Goal: Transaction & Acquisition: Purchase product/service

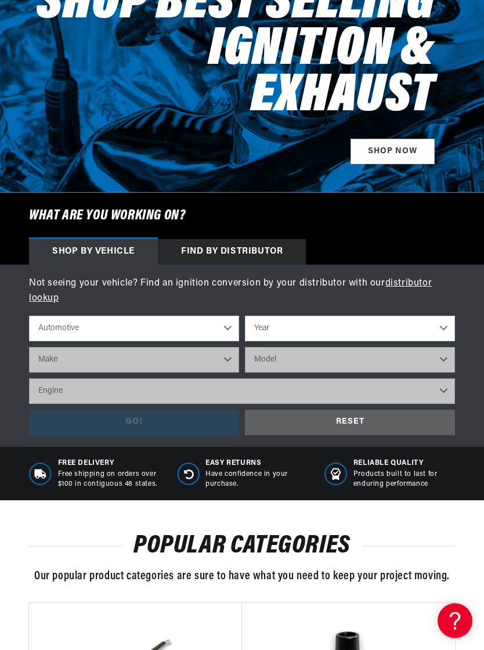
scroll to position [183, 0]
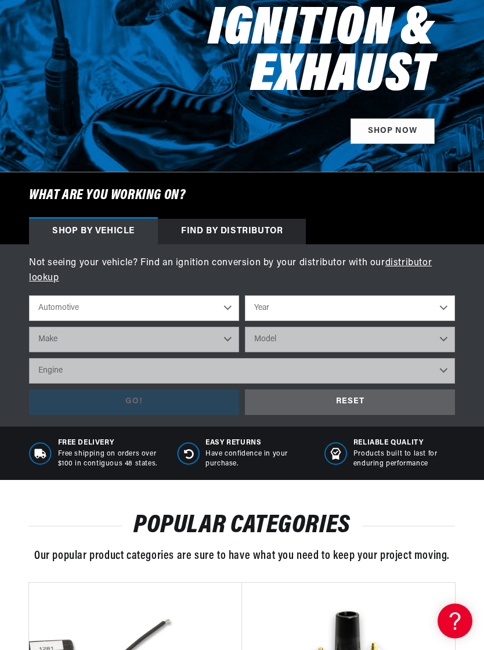
click at [233, 295] on select "Automotive Agricultural Industrial Marine Motorcycle" at bounding box center [134, 308] width 210 height 26
click at [445, 295] on select "Year 2024 2023 2022 2021 2020 2019 2018 2017 2016 2015 2014 2013 2012 2011 2010…" at bounding box center [350, 308] width 210 height 26
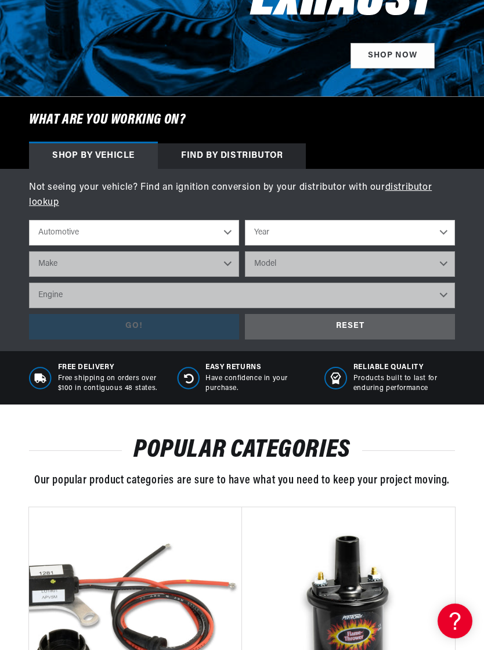
scroll to position [0, 0]
select select "1952"
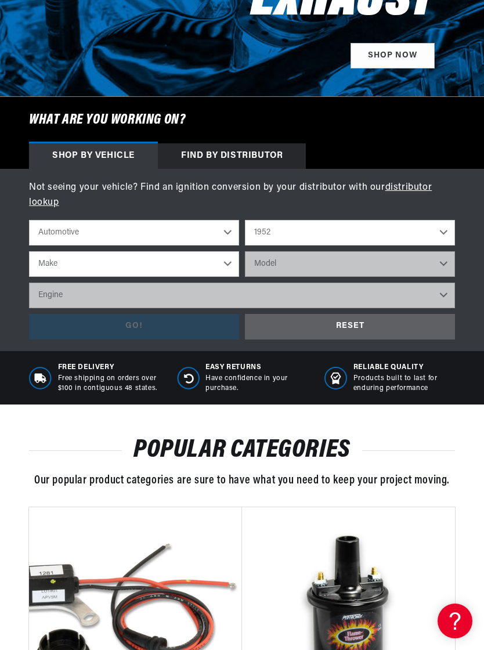
click at [229, 261] on select "Make Aston Martin Austin Buick Cadillac Chevrolet Chrysler Citroen Crosley Ford…" at bounding box center [134, 264] width 210 height 26
select select "Buick"
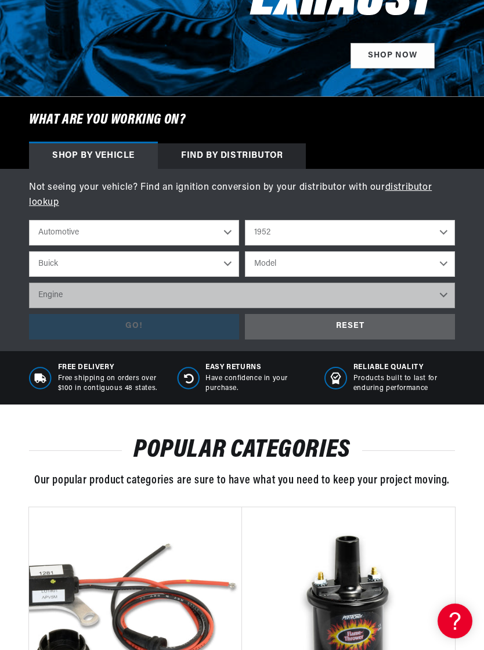
click at [445, 261] on select "Model Special Super" at bounding box center [350, 264] width 210 height 26
select select "Super"
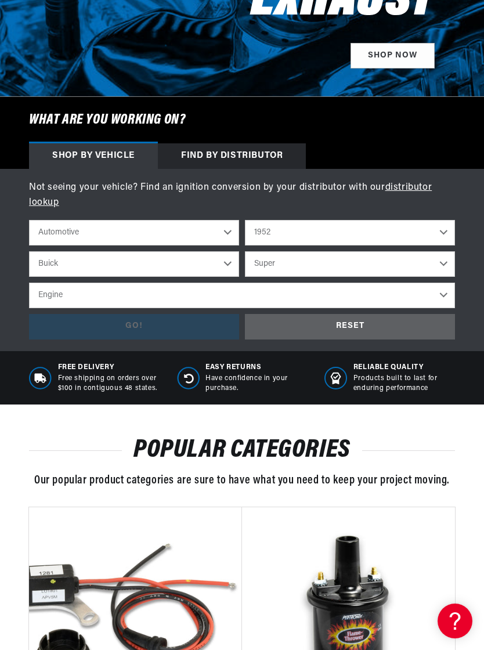
click at [447, 291] on select "Engine 4.3L" at bounding box center [242, 296] width 426 height 26
select select "4.3L"
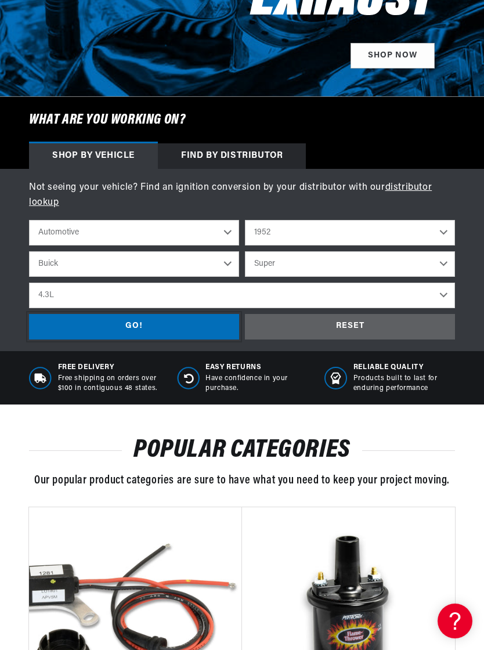
click at [139, 327] on div "GO!" at bounding box center [134, 327] width 210 height 26
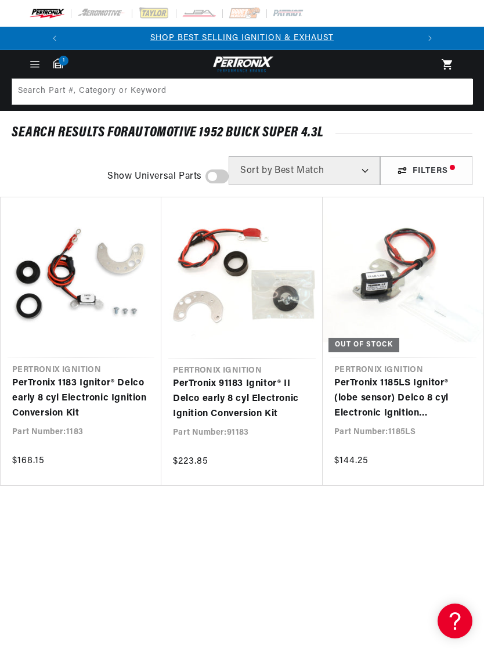
click at [368, 176] on select "Best Match Featured Name, A-Z Name, Z-A Price, Low to High Price, High to Low" at bounding box center [304, 170] width 151 height 29
